Goal: Task Accomplishment & Management: Manage account settings

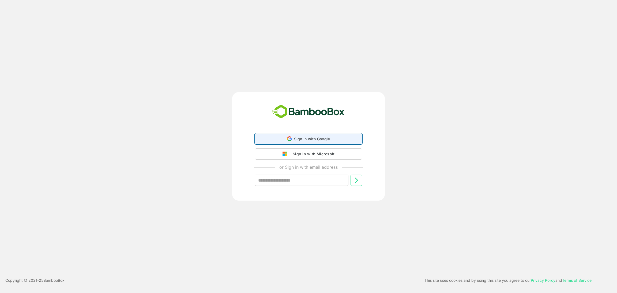
click at [287, 139] on div "Sign in with Google Sign in with Google. Opens in new tab" at bounding box center [308, 139] width 100 height 10
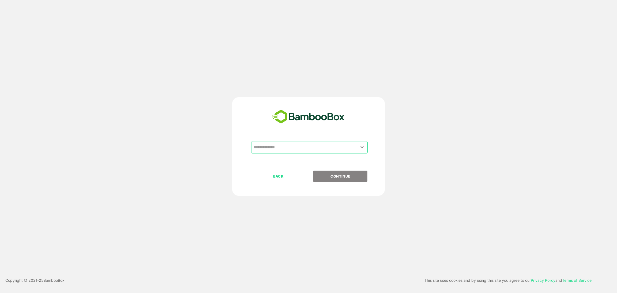
click at [299, 146] on input "text" at bounding box center [309, 147] width 114 height 10
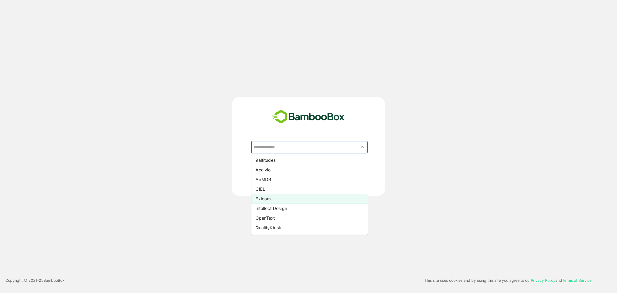
click at [273, 198] on li "Exicom" at bounding box center [309, 199] width 116 height 10
type input "******"
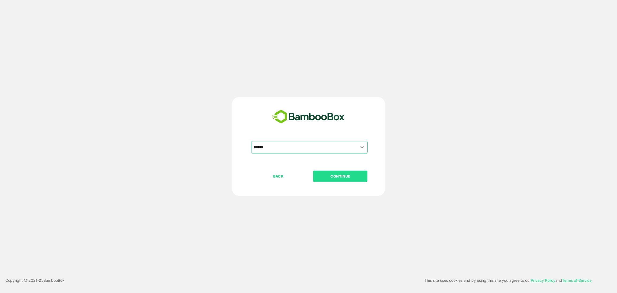
click at [342, 173] on p "CONTINUE" at bounding box center [341, 176] width 54 height 6
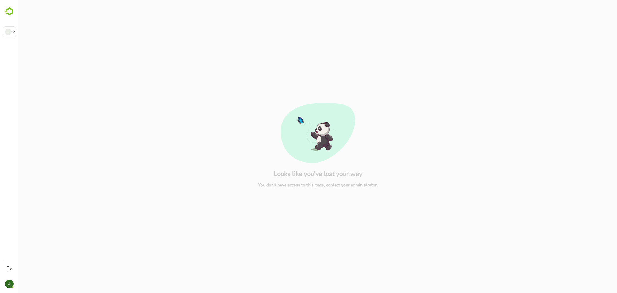
click at [464, 87] on div "Looks like you’ve lost your way You don’t have access to this page, contact you…" at bounding box center [318, 146] width 590 height 293
